Goal: Information Seeking & Learning: Learn about a topic

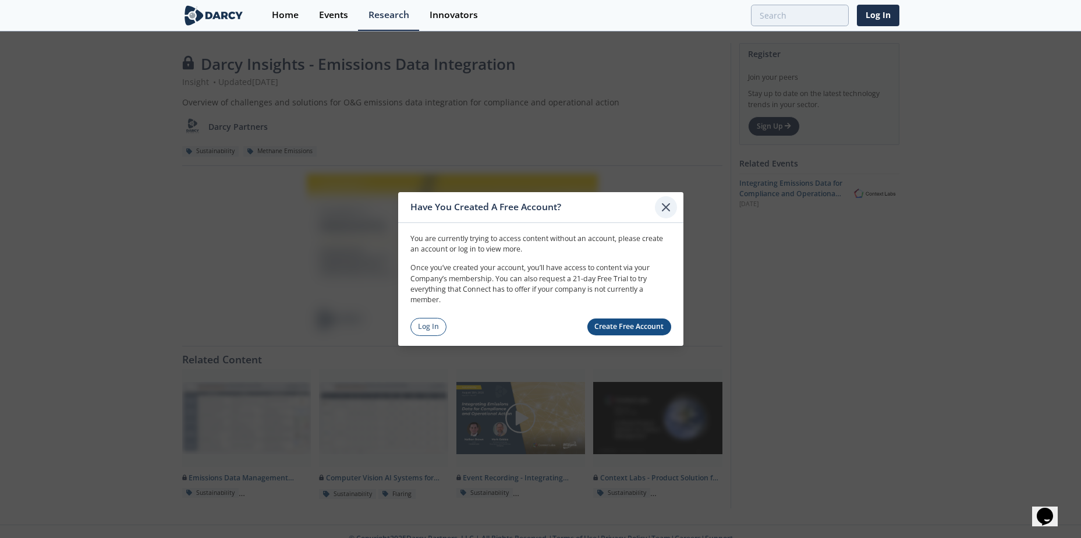
click at [668, 203] on icon at bounding box center [666, 207] width 14 height 14
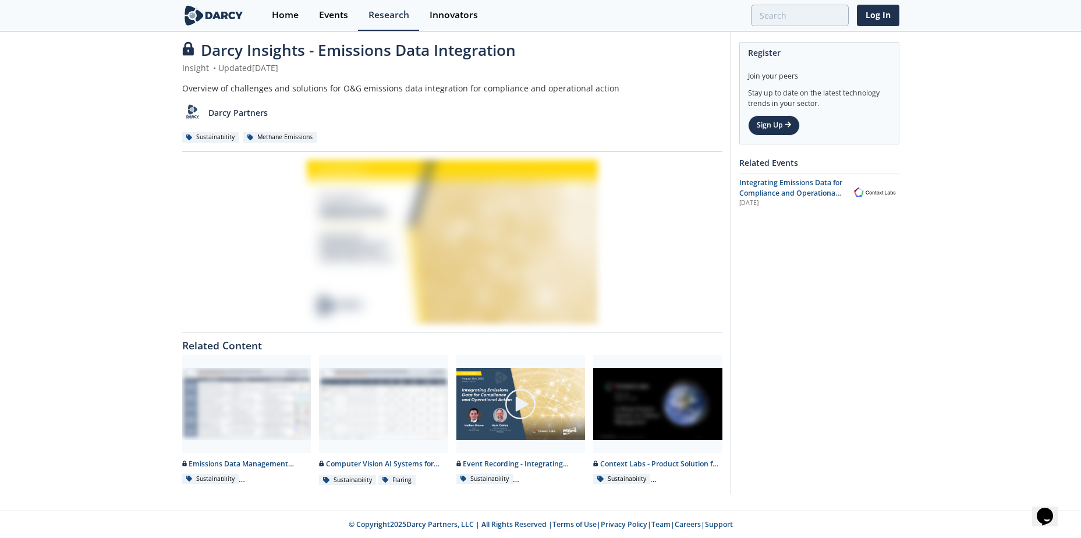
drag, startPoint x: 829, startPoint y: 271, endPoint x: 852, endPoint y: 368, distance: 99.3
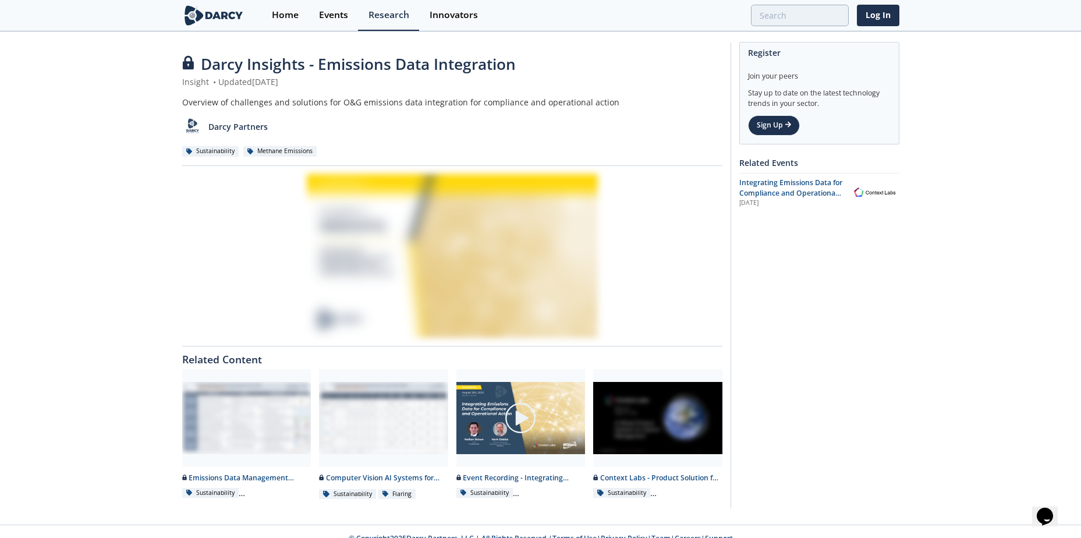
drag, startPoint x: 853, startPoint y: 367, endPoint x: 893, endPoint y: 153, distance: 217.4
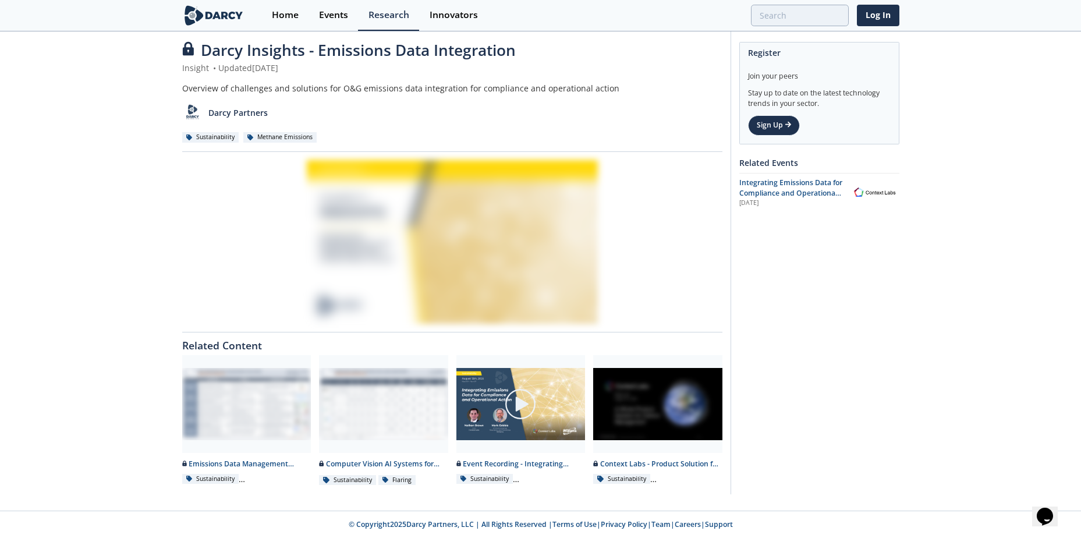
drag, startPoint x: 966, startPoint y: 205, endPoint x: 965, endPoint y: 308, distance: 102.5
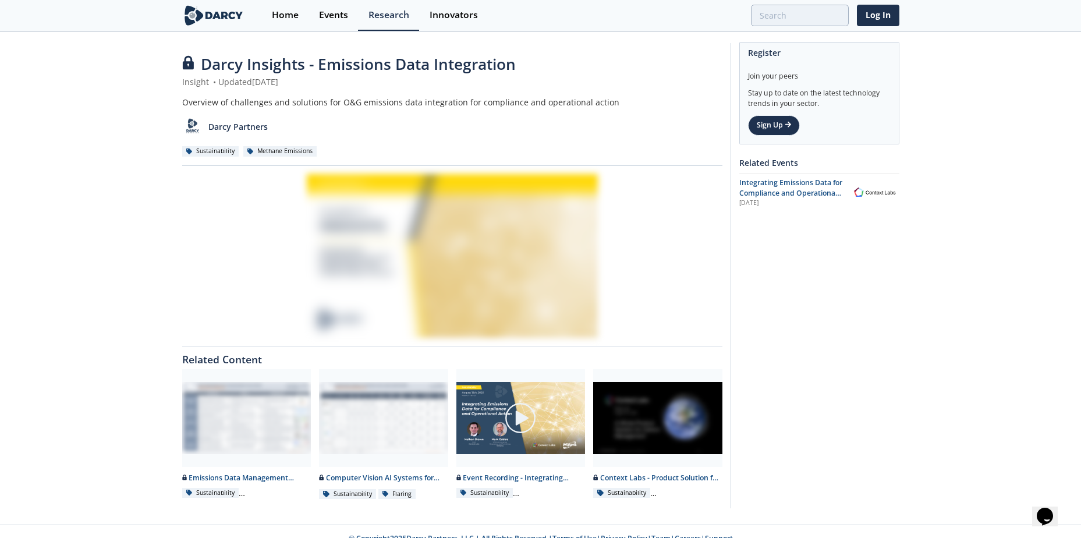
drag, startPoint x: 966, startPoint y: 243, endPoint x: 967, endPoint y: 187, distance: 55.9
click at [718, 22] on link "Log In" at bounding box center [878, 16] width 42 height 22
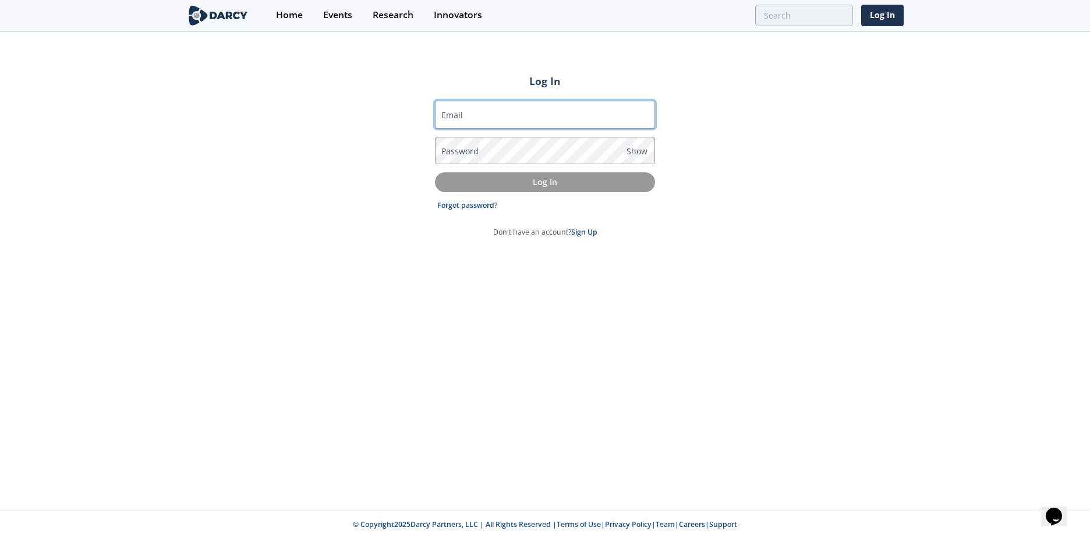
drag, startPoint x: 601, startPoint y: 123, endPoint x: 594, endPoint y: 119, distance: 7.8
click at [601, 123] on input "Email" at bounding box center [545, 115] width 220 height 28
type input "[EMAIL_ADDRESS][DOMAIN_NAME]"
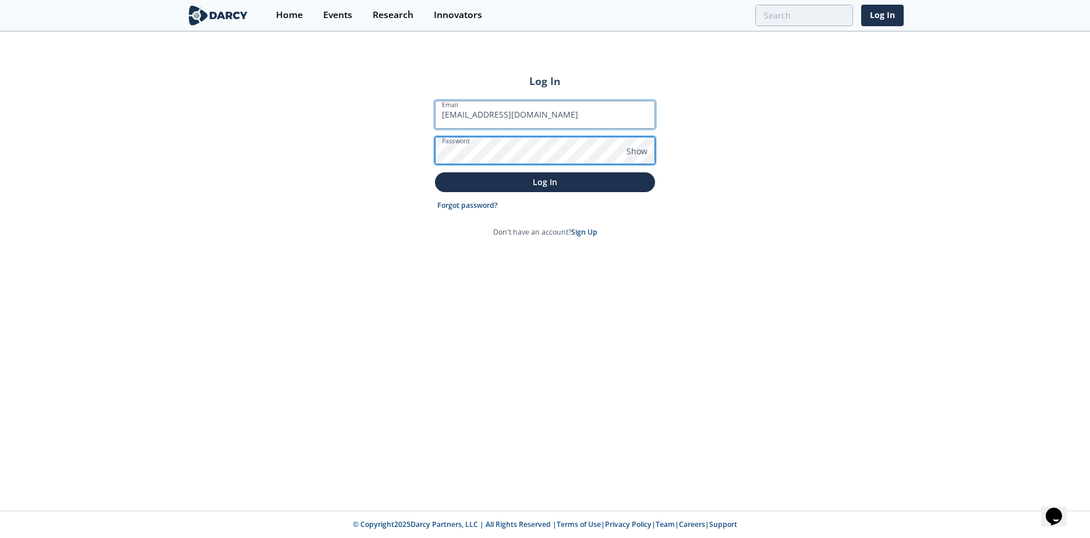
click at [435, 172] on button "Log In" at bounding box center [545, 181] width 220 height 19
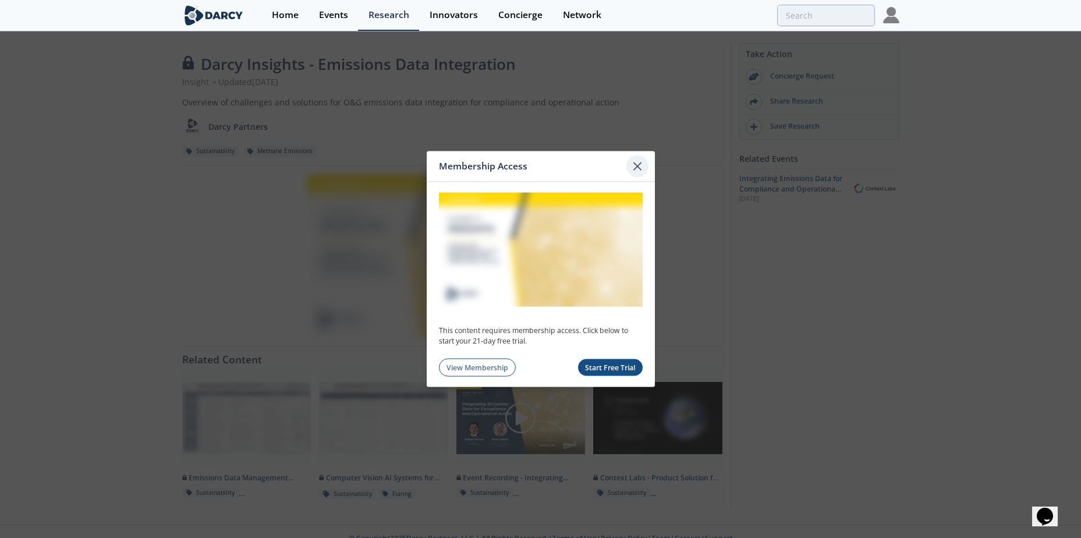
click at [634, 171] on icon at bounding box center [637, 166] width 14 height 14
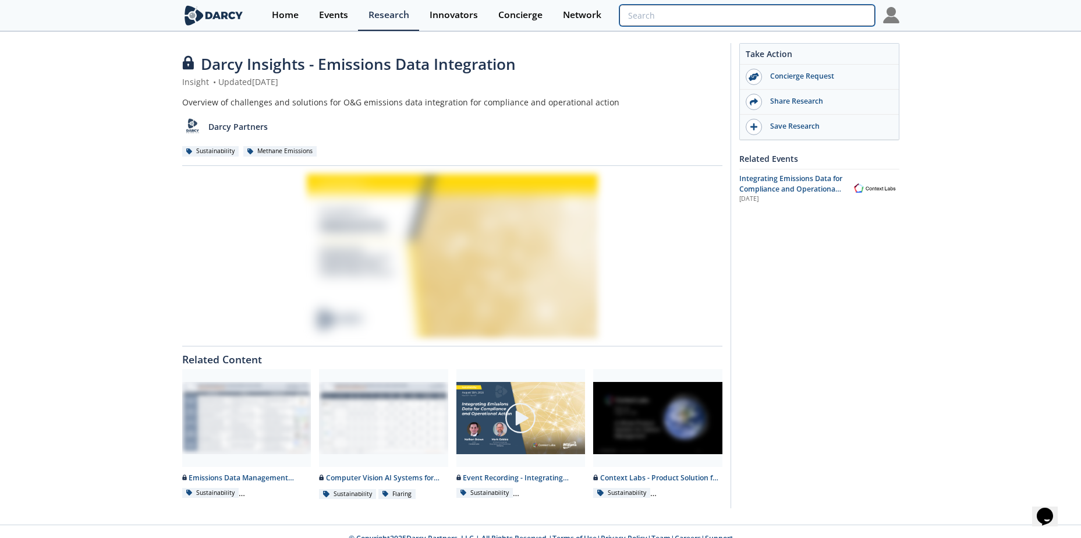
click at [718, 22] on input "search" at bounding box center [746, 16] width 255 height 22
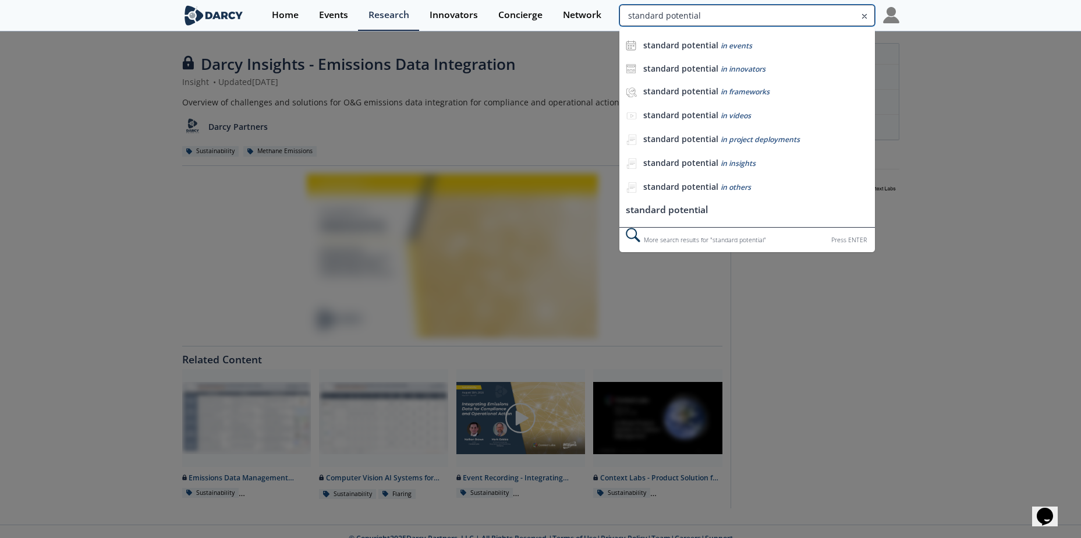
type input "standard potential"
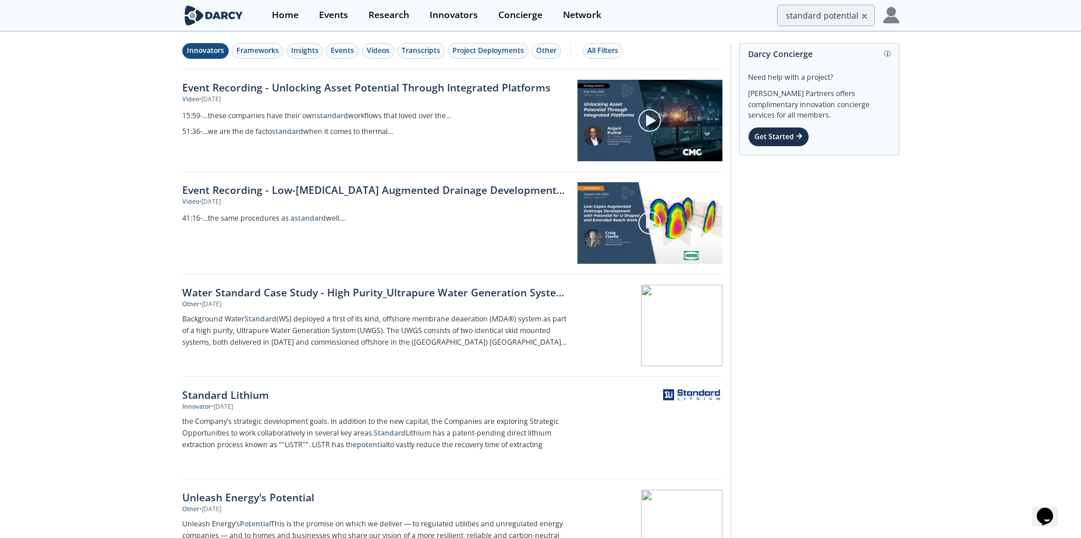
click at [220, 54] on div "Innovators" at bounding box center [205, 50] width 37 height 10
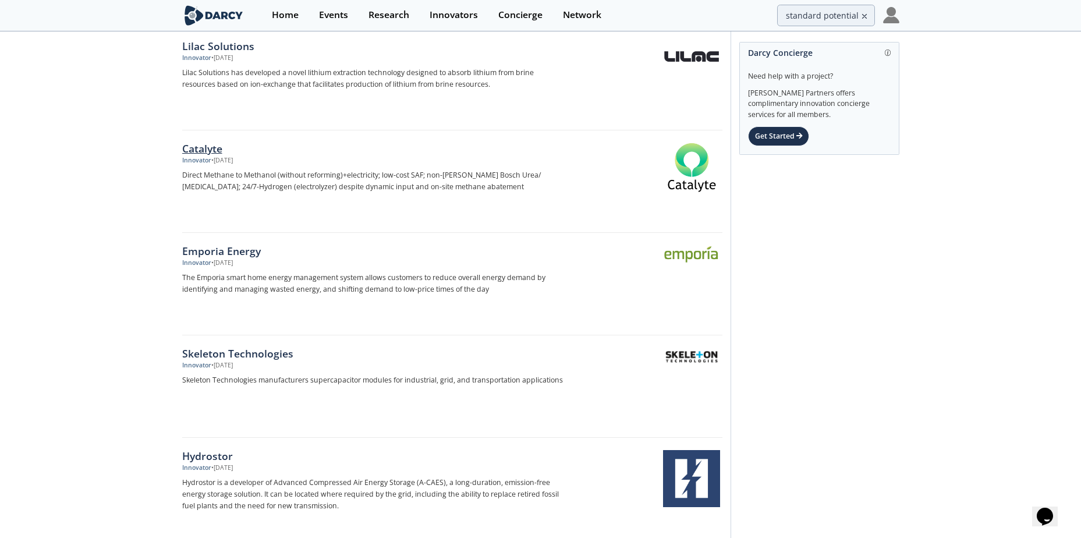
scroll to position [1653, 0]
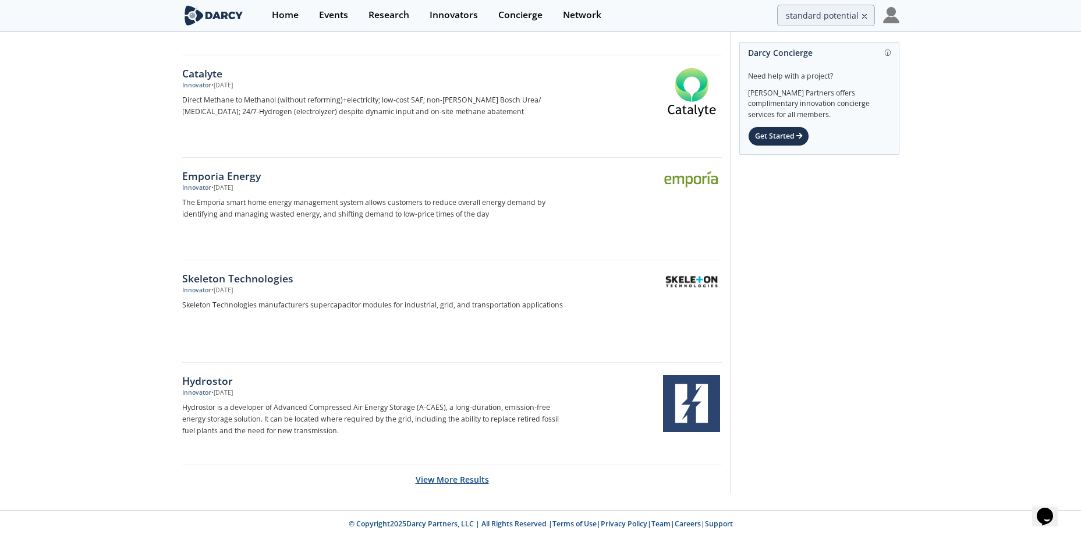
click at [469, 448] on button "View More Results" at bounding box center [452, 479] width 73 height 29
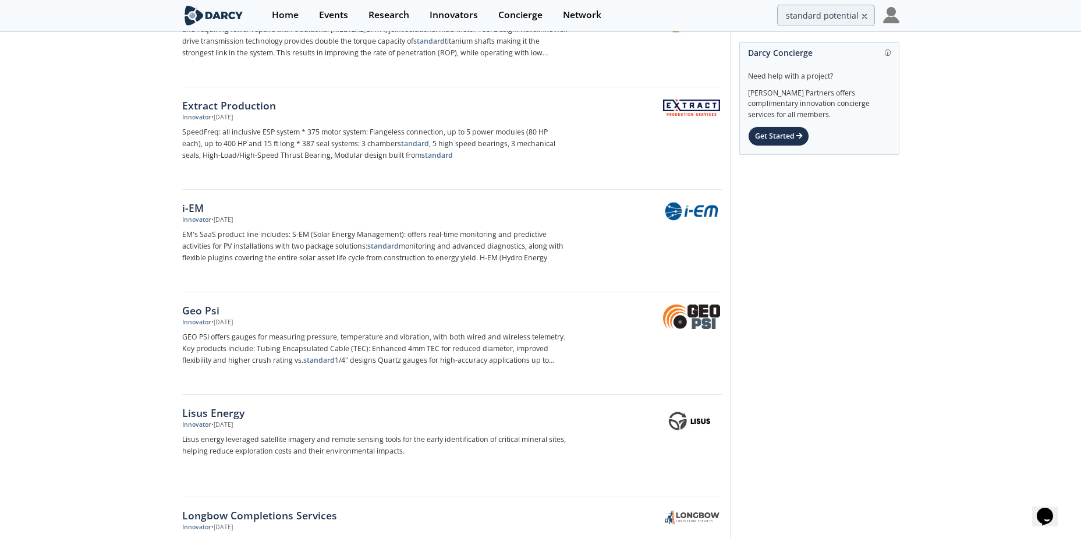
drag, startPoint x: 972, startPoint y: 296, endPoint x: 963, endPoint y: 419, distance: 122.5
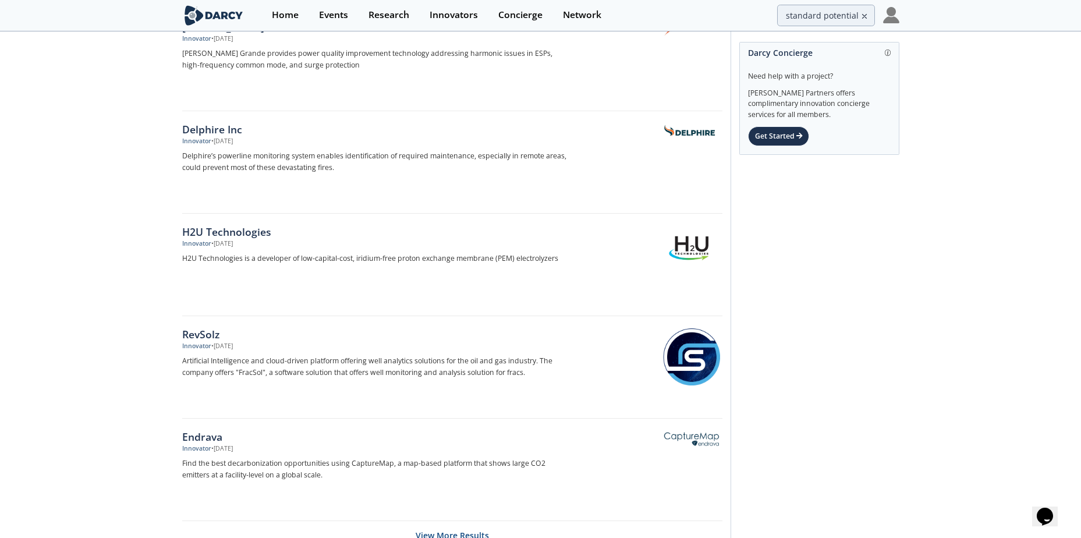
scroll to position [3702, 0]
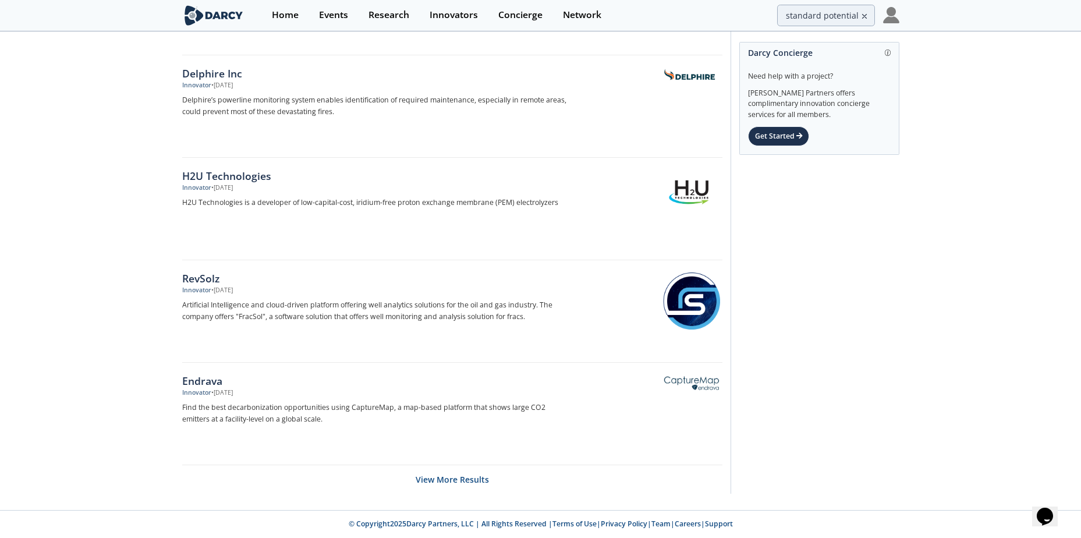
drag, startPoint x: 930, startPoint y: 317, endPoint x: 924, endPoint y: 328, distance: 12.5
